Goal: Ask a question: Seek information or help from site administrators or community

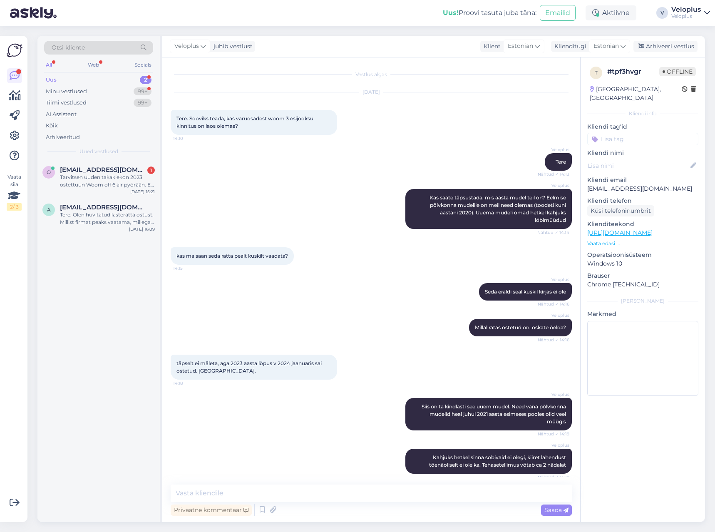
scroll to position [378, 0]
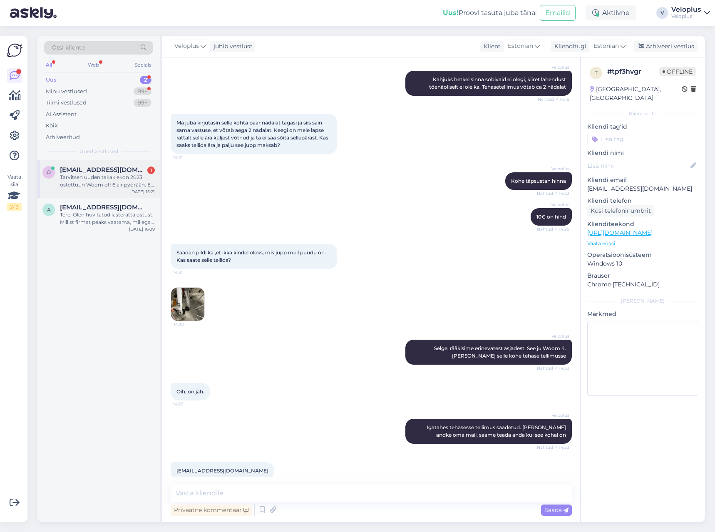
click at [120, 185] on div "Tarvitsen uuden takakiekon 2023 ostettuun Woom off 6 air pyörään. En osaa sanoa…" at bounding box center [107, 180] width 95 height 15
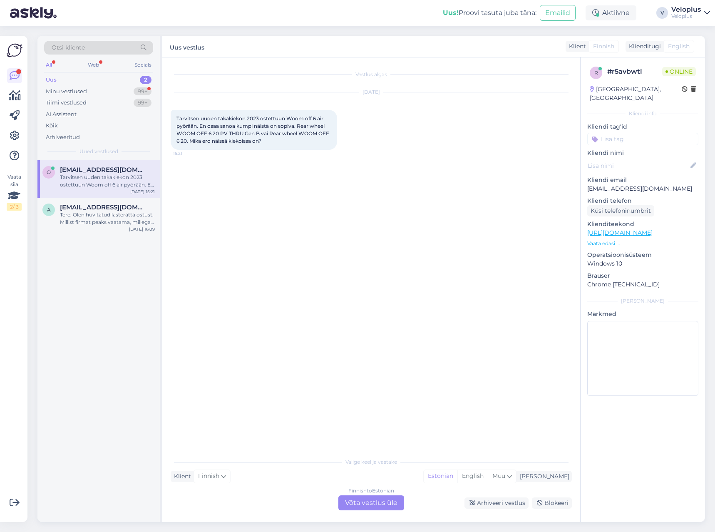
click at [364, 499] on div "Finnish to Estonian Võta vestlus üle" at bounding box center [371, 502] width 66 height 15
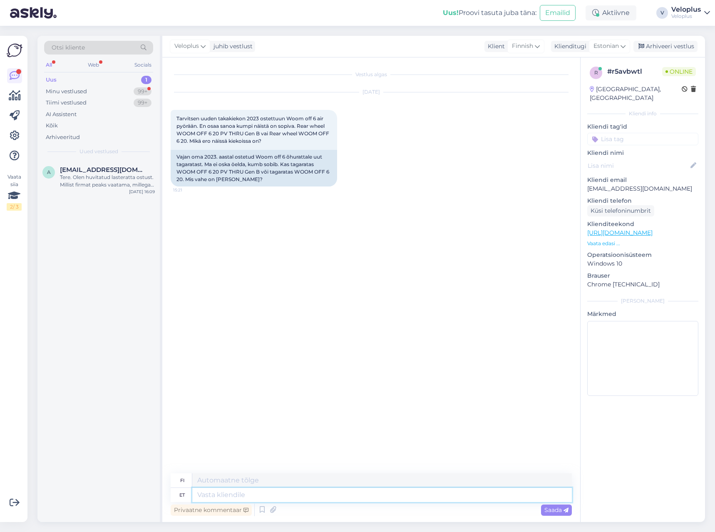
click at [236, 498] on textarea at bounding box center [381, 495] width 379 height 14
type textarea "Tere"
type textarea "Hei"
type textarea "Tere."
type textarea "Hei."
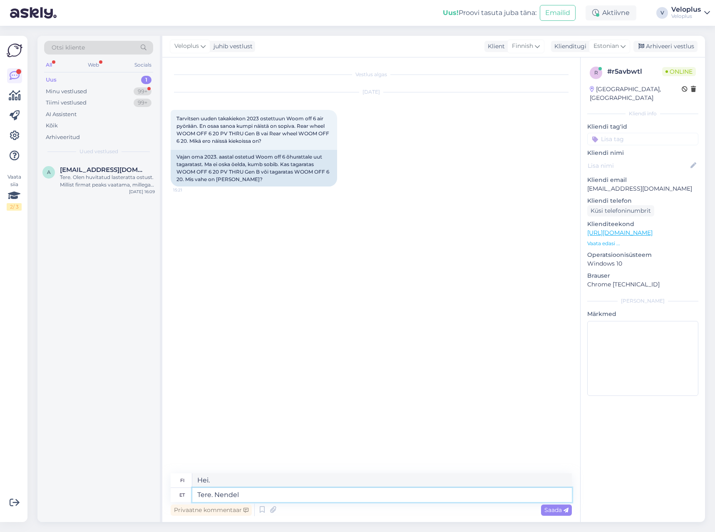
type textarea "Tere. Nendel o"
type textarea "Hei. Näistä"
type textarea "Tere. Nendel on li"
type textarea "Hei. Heillä on"
type textarea "Tere. Nendel on lihtsalt"
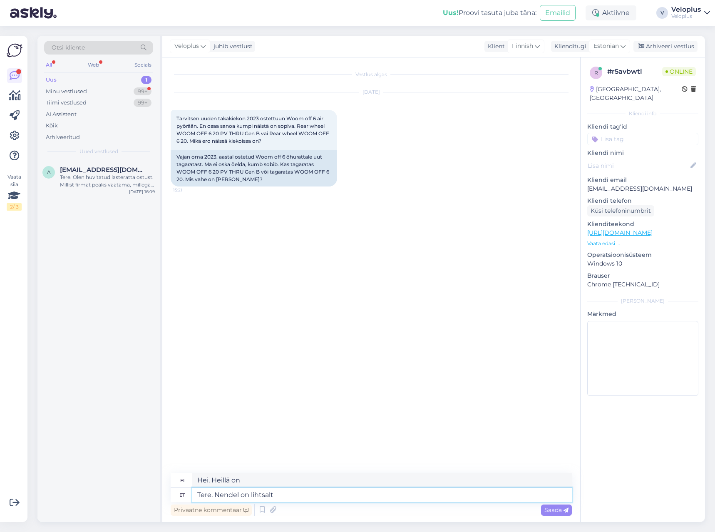
type textarea "Hei. Heillä on vain"
type textarea "Tere. Nendel on lihtsalt disi"
type textarea "Hei. Heillä on vain ongelma."
type textarea "Tere. Nendel on lihtsalt dis"
type textarea "Hei. Heillä on vain tämä ongelma."
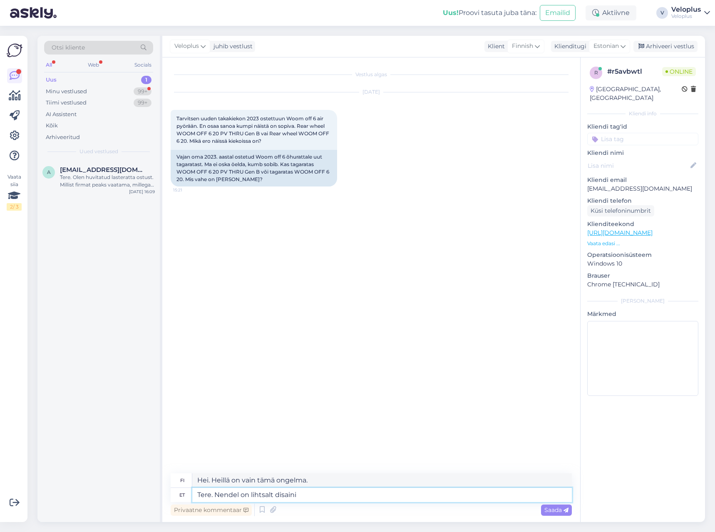
type textarea "Tere. Nendel on lihtsalt disaini e"
type textarea "Hei. Niillä on vain design."
type textarea "Tere. Nendel on lihtsalt disaini erinevus"
type textarea "Hei. Niissä on vain suunnittelueroja."
type textarea "Tere. Nendel on lihtsalt disaini erinevus ka"
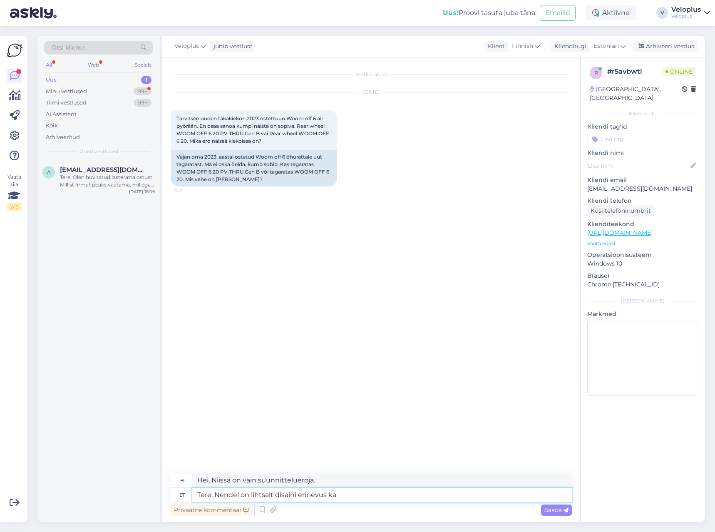
type textarea "Hei. Niissä on vain myös suunnittelueroja."
type textarea "Tere. Nendel on lihtsalt disaini erinevus ka gen"
type textarea "Hei. Niillä on vain suunnitteluero, myös gen"
type textarea "Tere. Nendel on lihtsalt disaini erinevus ka gen B o"
type textarea "Hei. Niissä on vain suunnittelueroja myös B-sukupolvessa."
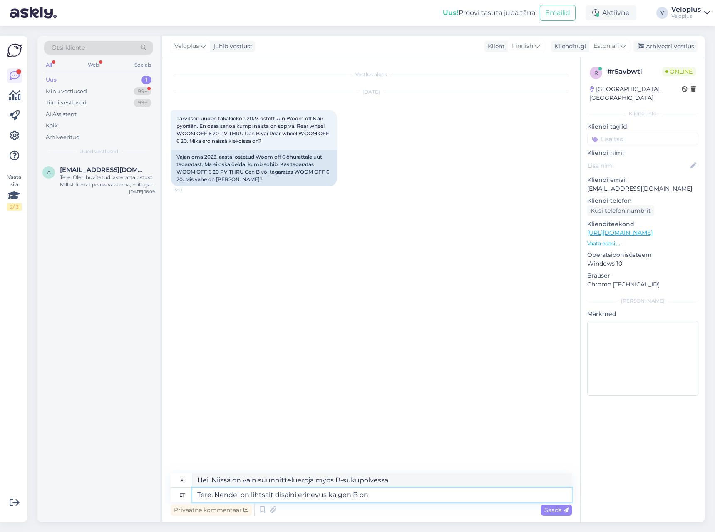
type textarea "Tere. Nendel on lihtsalt disaini erinevus ka gen B on"
type textarea "Hei. Niillä on vain suunnitteluero, B-sukupolvi on myös"
type textarea "Tere. Nendel on lihtsalt disaini erinevus ka gen B on prestaventiili"
type textarea "Hei. Niissä on vain suunnitteluero, B-sukupolvi on Presta-venttiili."
type textarea "Tere. Nendel on lihtsalt disaini erinevus ka gen B on prestaventiili auguga,"
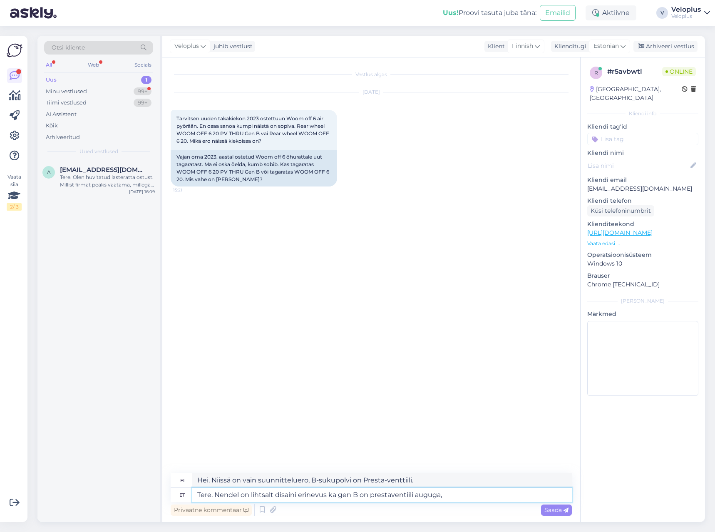
type textarea "Hei. Niissä on vain suunnitteluero, B-sukupolvessa on Presta-venttiilin reikä."
type textarea "Tere. Nendel on lihtsalt disaini erinevus ka gen B on prestaventiili auguga, gen"
type textarea "Hei. Niissä on vain suunnitteluero, B-sukupolvessa on Presta-venttiilin reikä,"
type textarea "Tere. Nendel on lihtsalt disaini erinevus ka gen B on prestaventiili auguga, ge…"
type textarea "Hei. Niissä on vain suunnitteluero, B-sukupolvessa on Presta-venttiilin reikä, …"
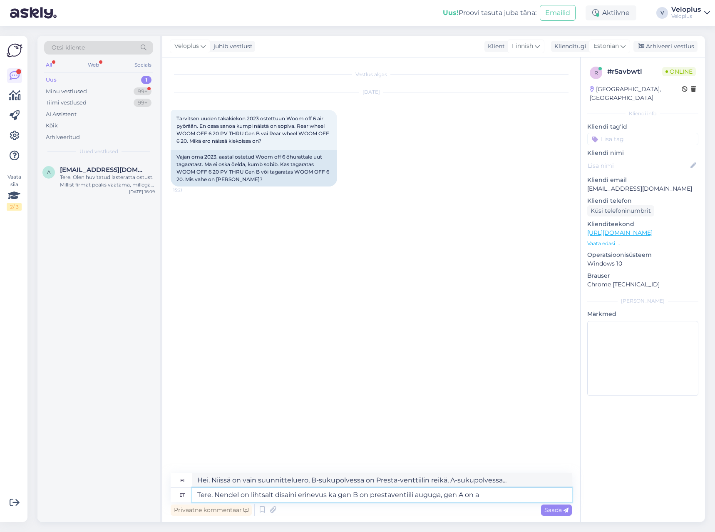
type textarea "Tere. Nendel on lihtsalt disaini erinevus ka gen B on prestaventiili auguga, ge…"
type textarea "Hei. Niissä on vain suunnitteluero, B-sukupolvessa on Presta-venttiilin reikä, …"
type textarea "Tere. Nendel on lihtsalt disaini erinevus ka gen B on prestaventiili auguga, ge…"
type textarea "Hei. Niissä on vain suunnitteluero, B-sukupolvessa on Presta-venttiilin reikä, …"
type textarea "Tere. Nendel on lihtsalt disaini erinevus ka gen B on prestaventiili auguga, ge…"
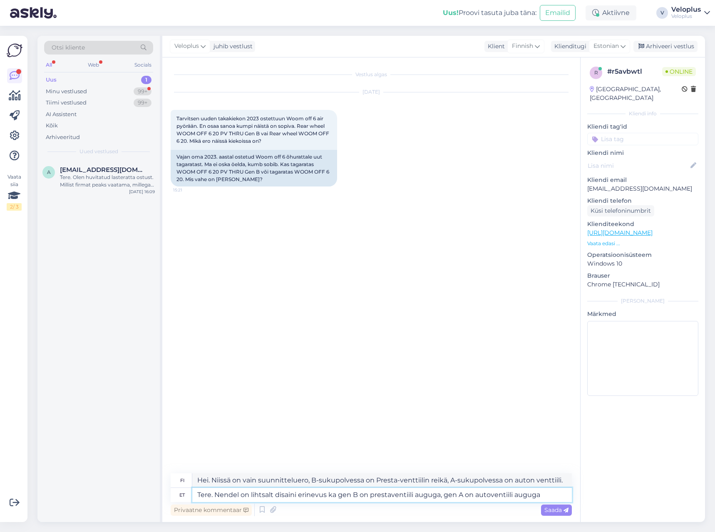
type textarea "Hei. Niissä on vain suunnitteluero, B-sukupolvessa on Presta-venttiilin reikä, …"
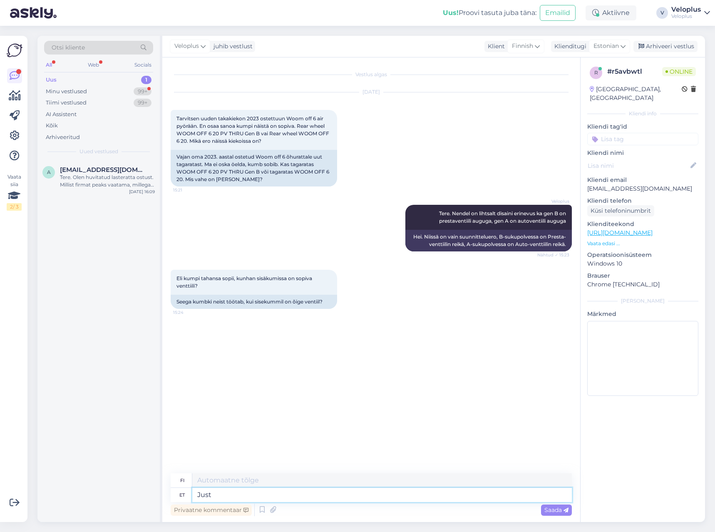
type textarea "Just"
type textarea "[DEMOGRAPHIC_DATA]"
type textarea "J"
type textarea "Täpselt n"
type textarea "Täsmälleen"
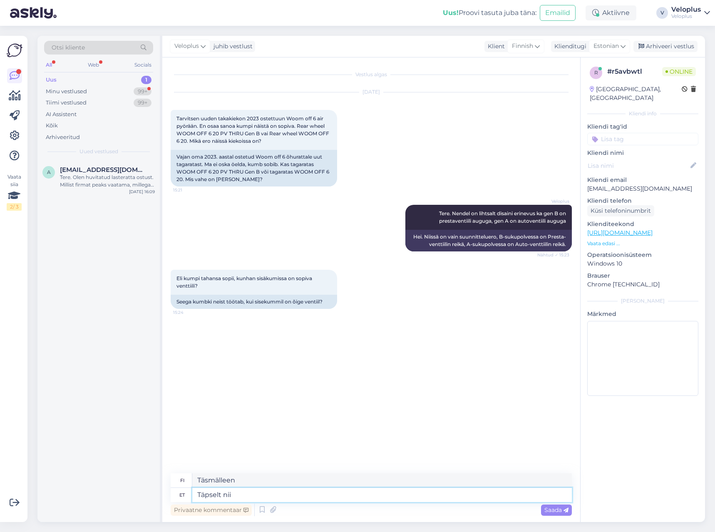
type textarea "Täpselt nii"
type textarea "Juuri niin"
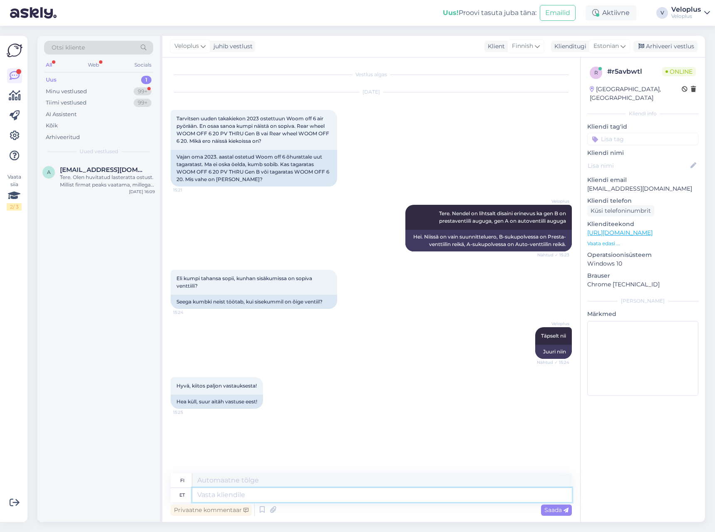
click at [250, 494] on textarea at bounding box center [381, 495] width 379 height 14
type textarea "Palun"
type textarea "Ole hyvä"
type textarea "Palun"
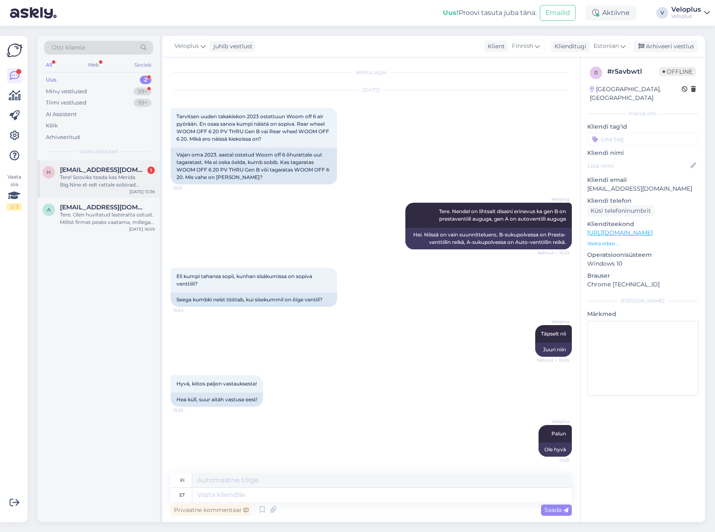
click at [76, 177] on div "Tere! Sooviks teada kas Merida Big.Nine xt-edt rattale sobivad laiemad rehvid k…" at bounding box center [107, 180] width 95 height 15
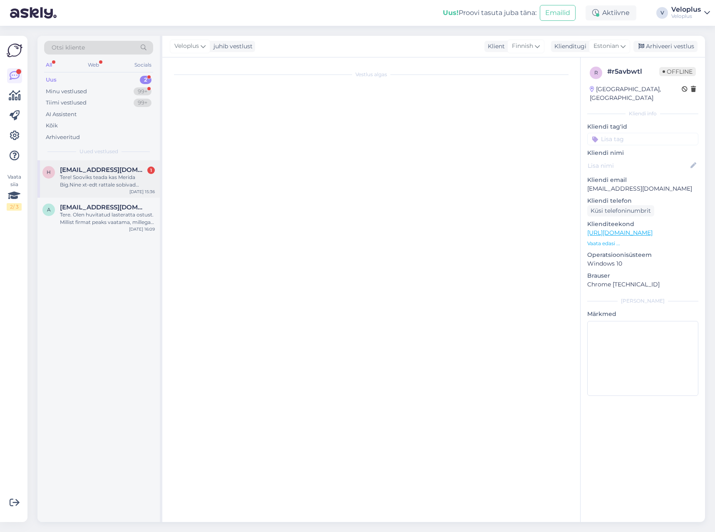
scroll to position [0, 0]
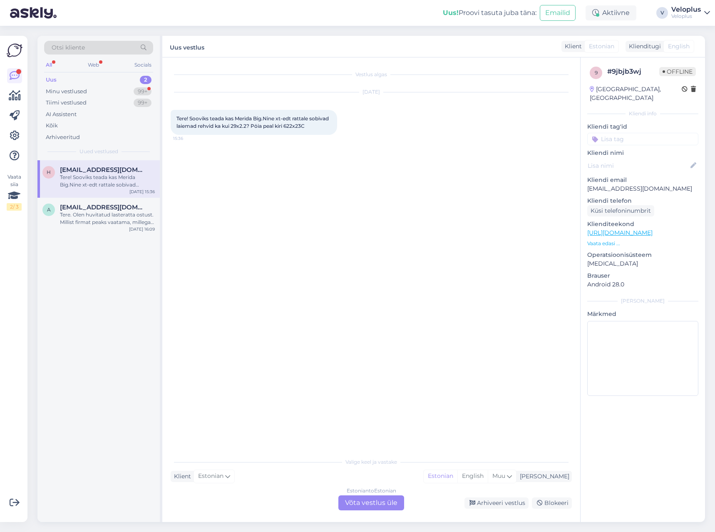
click at [611, 240] on p "Vaata edasi ..." at bounding box center [642, 243] width 111 height 7
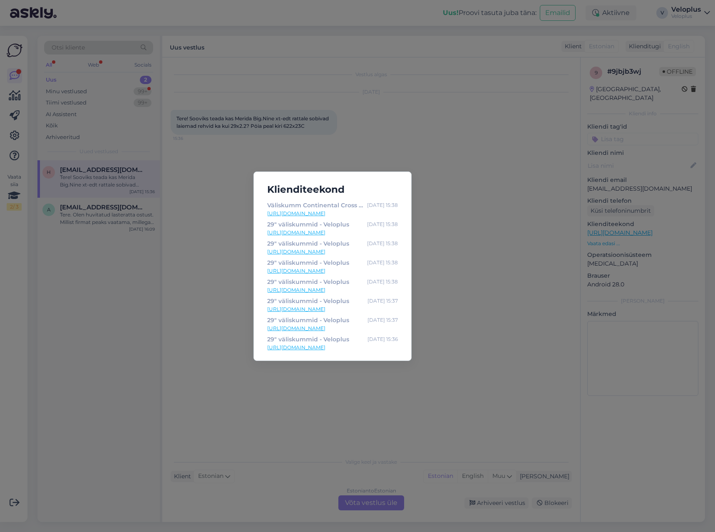
click at [445, 181] on div "Klienditeekond Väliskumm Continental Cross King II ShieldWall T - Veloplus [DAT…" at bounding box center [357, 266] width 715 height 532
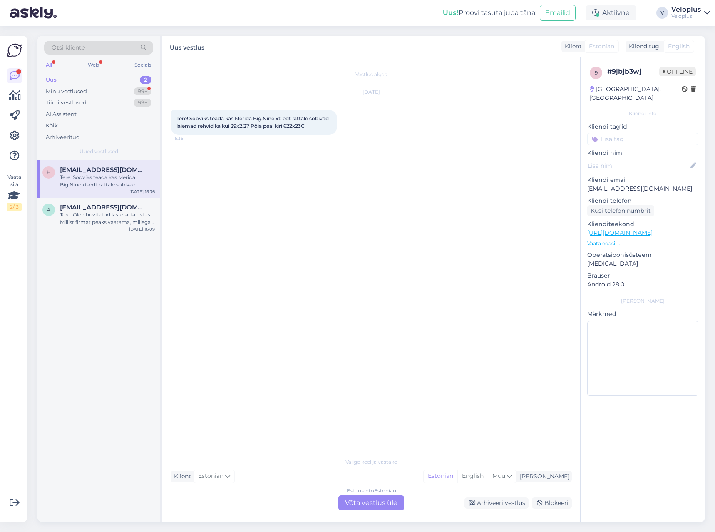
click at [359, 497] on div "Estonian to Estonian Võta vestlus üle" at bounding box center [371, 502] width 66 height 15
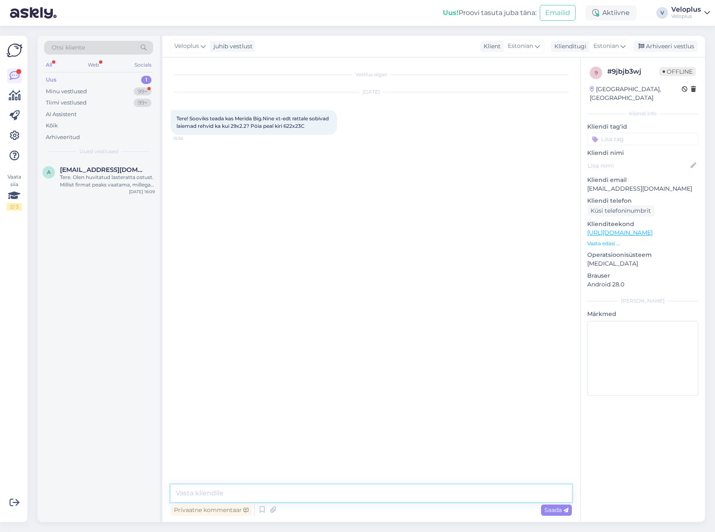
drag, startPoint x: 347, startPoint y: 494, endPoint x: 342, endPoint y: 493, distance: 4.5
click at [343, 493] on textarea at bounding box center [371, 492] width 401 height 17
type textarea "Tere"
type textarea "Saab panna kuni 2.35""
